Goal: Information Seeking & Learning: Compare options

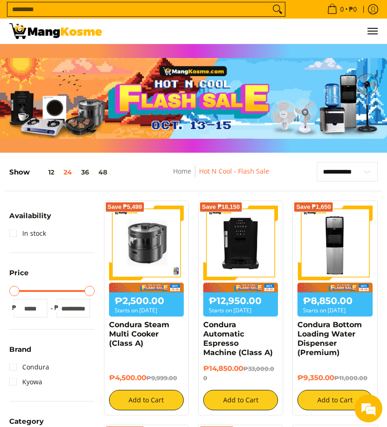
type input "****"
click at [13, 362] on link "Condura" at bounding box center [29, 366] width 40 height 15
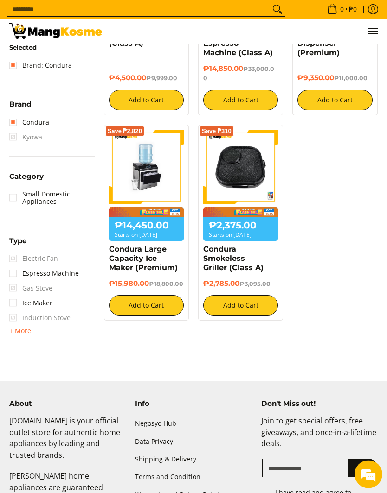
scroll to position [299, 0]
